Goal: Contribute content

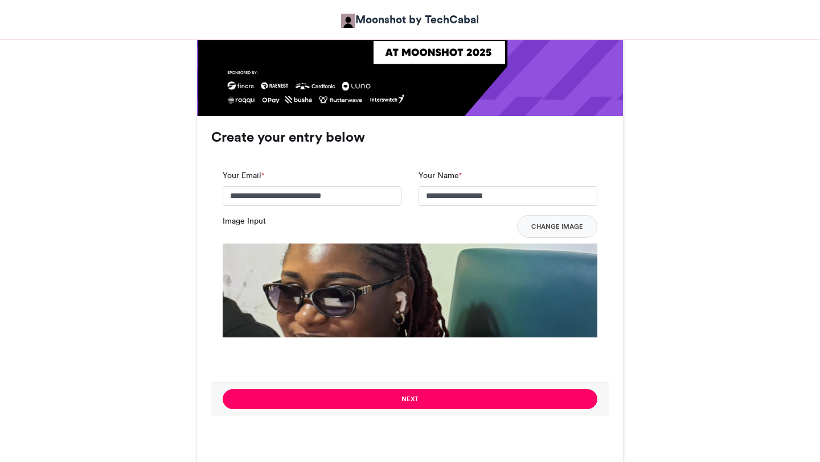
scroll to position [790, 0]
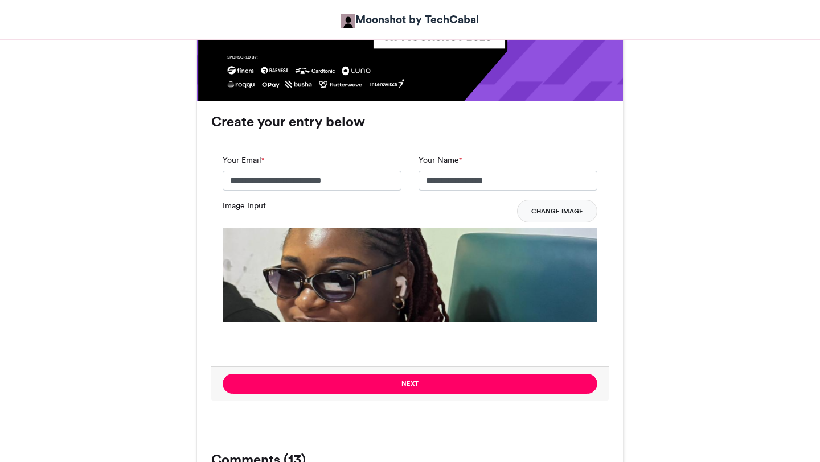
click at [546, 213] on button "Change Image" at bounding box center [557, 211] width 80 height 23
click at [146, 121] on div "Moonshot by Techcabal 2025 Moonshot by TechCabal [DATE] 2206 Views 170 Entries …" at bounding box center [409, 374] width 649 height 1965
click at [569, 211] on button "Change Image" at bounding box center [557, 211] width 80 height 23
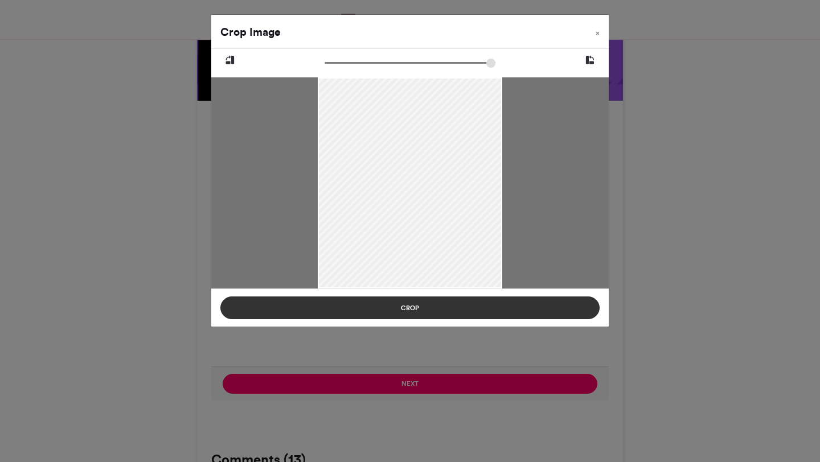
click at [445, 308] on button "Crop" at bounding box center [409, 308] width 379 height 23
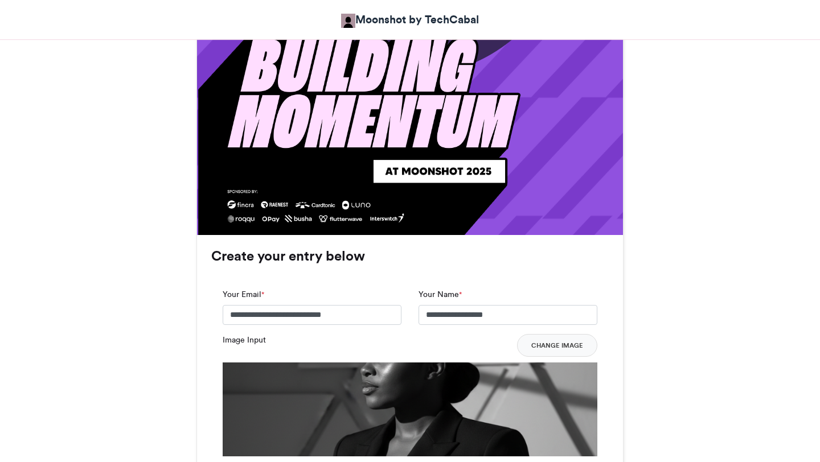
scroll to position [869, 0]
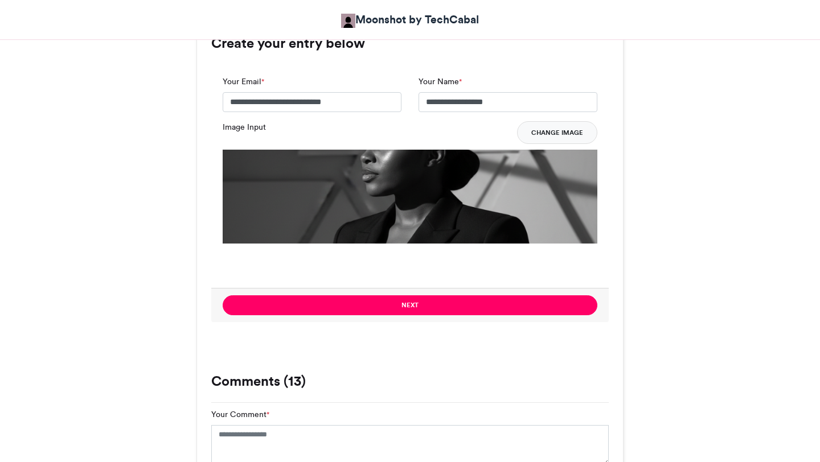
click at [561, 138] on button "Change Image" at bounding box center [557, 132] width 80 height 23
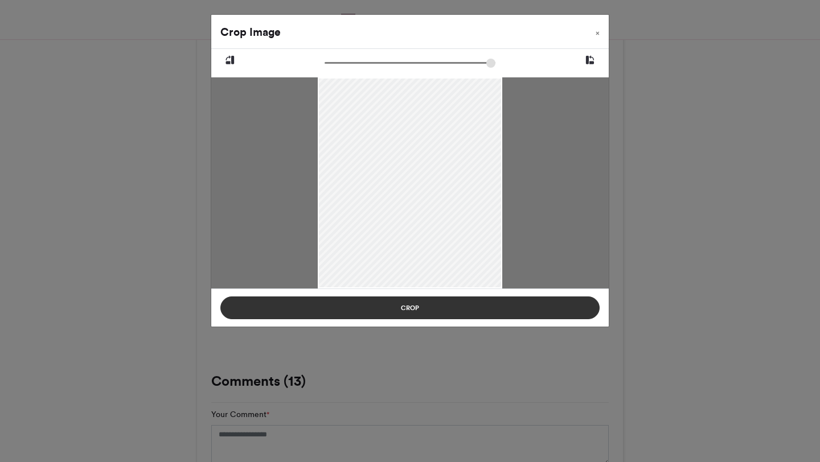
click at [411, 309] on button "Crop" at bounding box center [409, 308] width 379 height 23
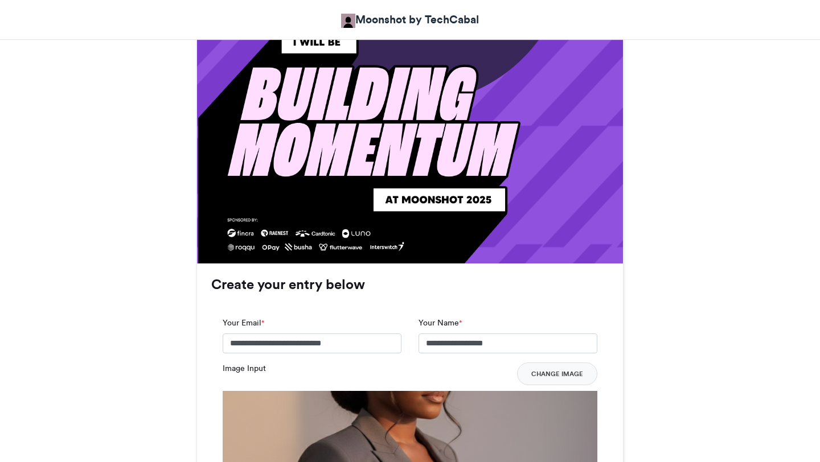
scroll to position [637, 0]
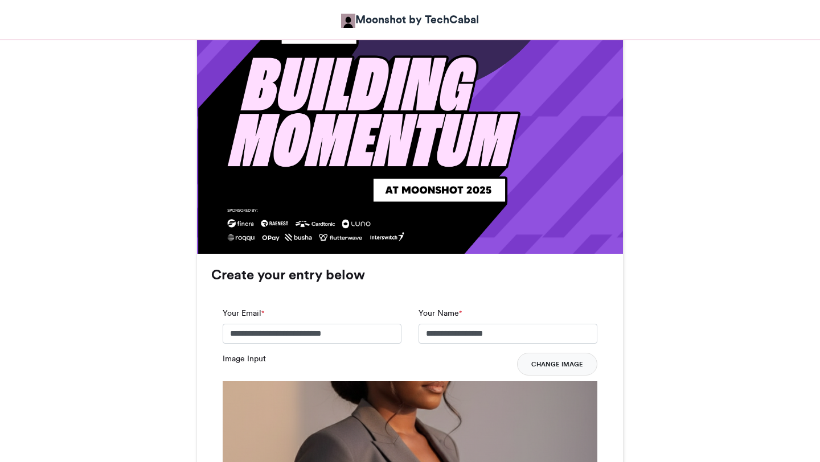
click at [562, 366] on button "Change Image" at bounding box center [557, 364] width 80 height 23
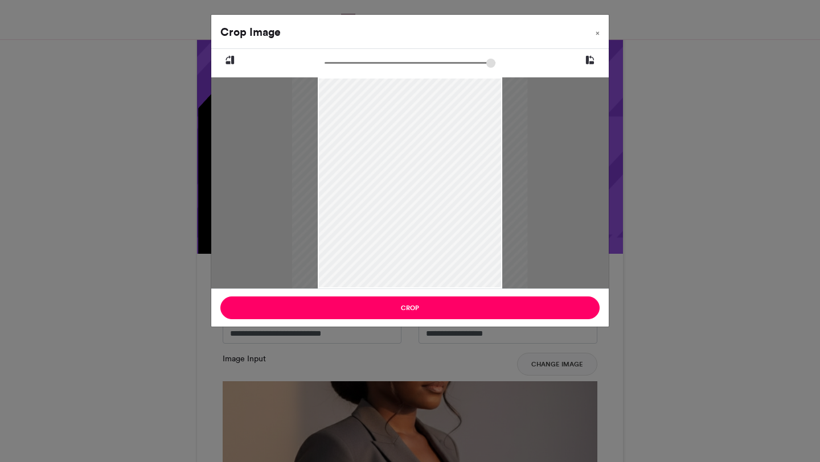
drag, startPoint x: 331, startPoint y: 62, endPoint x: 344, endPoint y: 64, distance: 13.2
click at [344, 64] on input "zoom" at bounding box center [410, 63] width 171 height 11
drag, startPoint x: 344, startPoint y: 64, endPoint x: 326, endPoint y: 68, distance: 18.2
type input "******"
click at [326, 68] on input "zoom" at bounding box center [410, 63] width 171 height 11
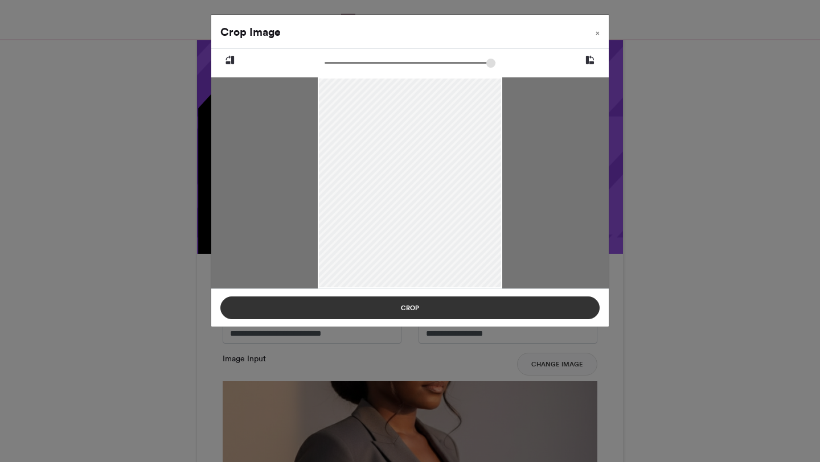
click at [415, 307] on button "Crop" at bounding box center [409, 308] width 379 height 23
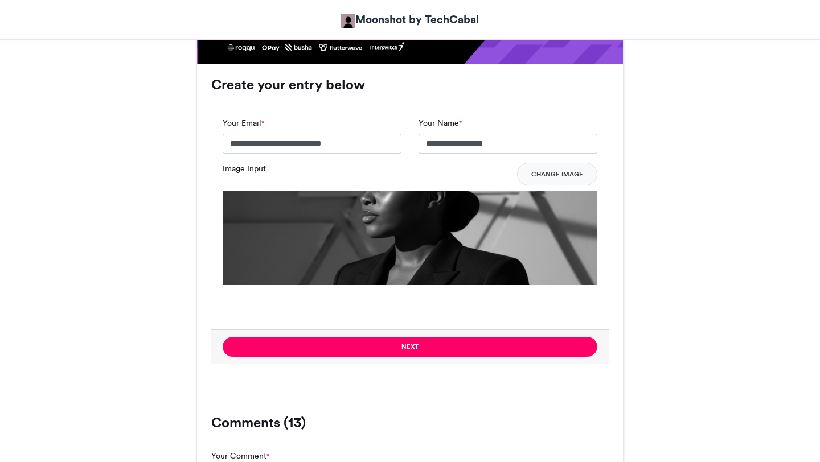
scroll to position [815, 0]
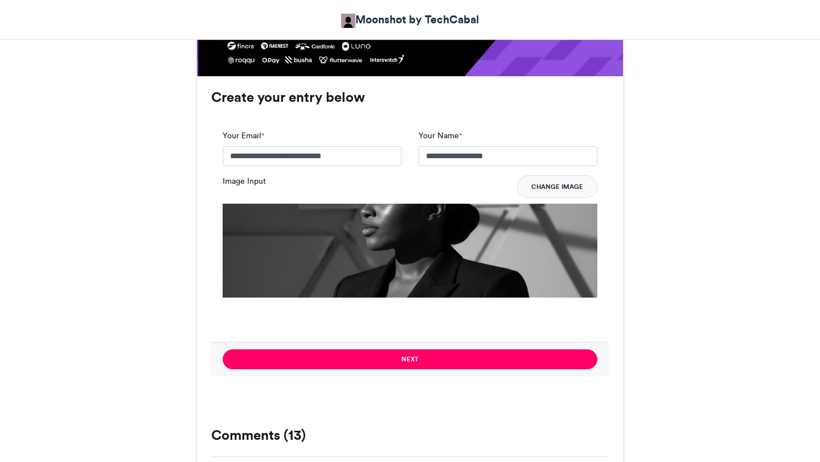
click at [553, 190] on button "Change Image" at bounding box center [557, 186] width 80 height 23
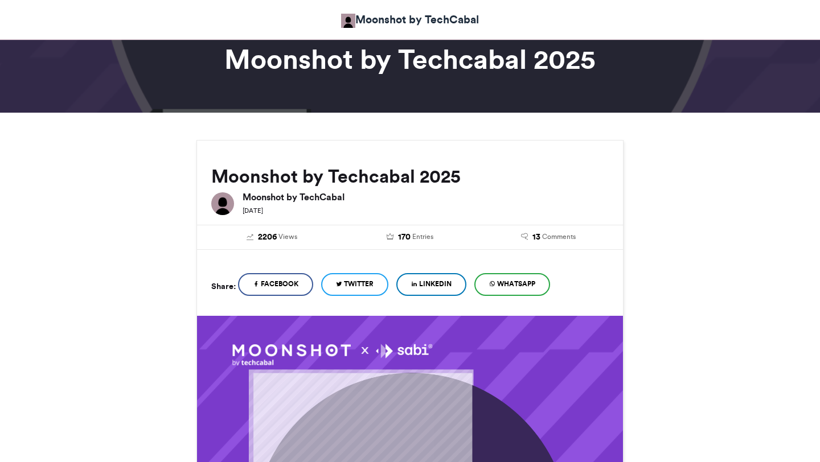
scroll to position [29, 0]
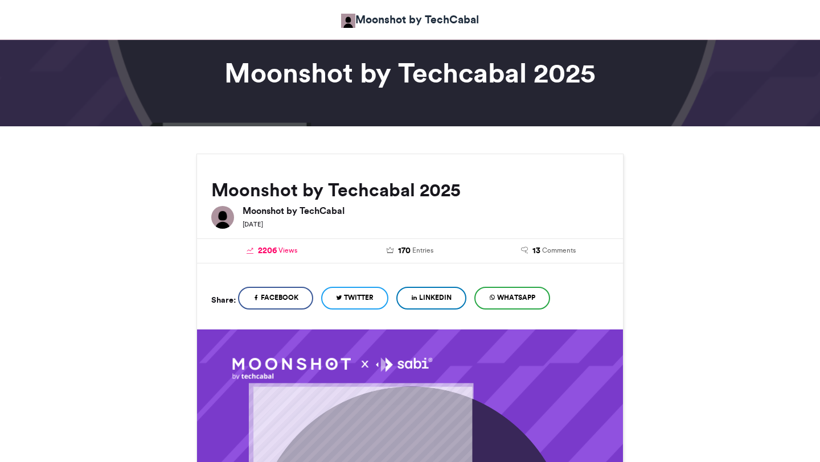
click at [281, 249] on span "Views" at bounding box center [287, 250] width 19 height 10
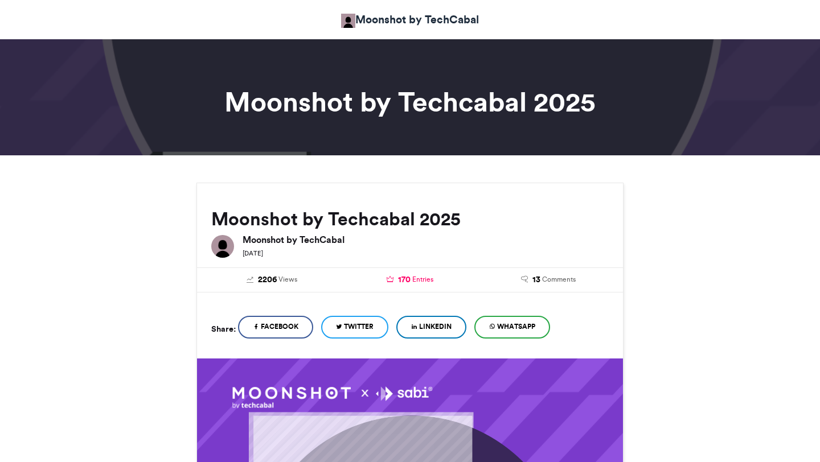
click at [421, 281] on span "Entries" at bounding box center [422, 279] width 21 height 10
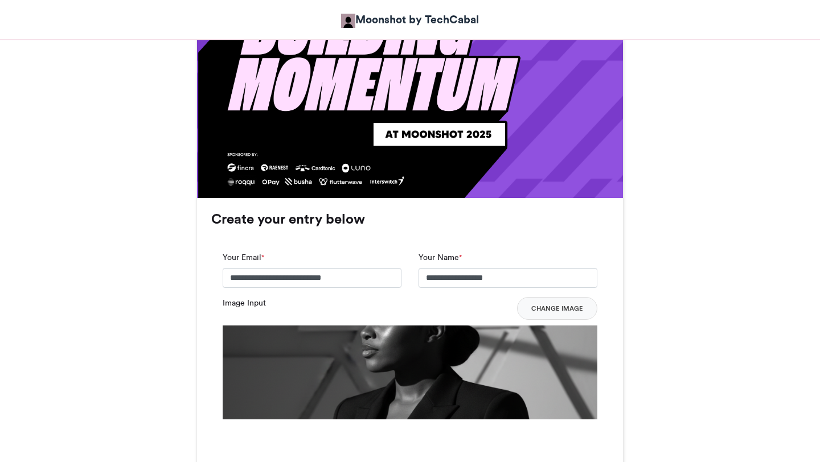
scroll to position [694, 0]
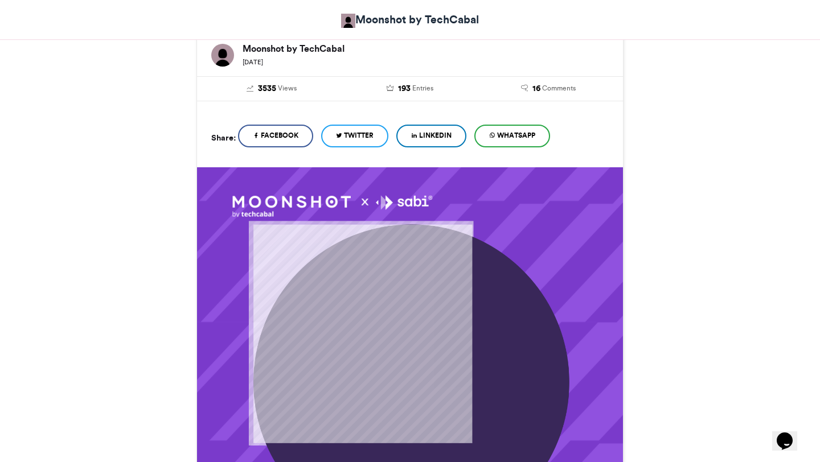
scroll to position [355, 0]
